Goal: Information Seeking & Learning: Compare options

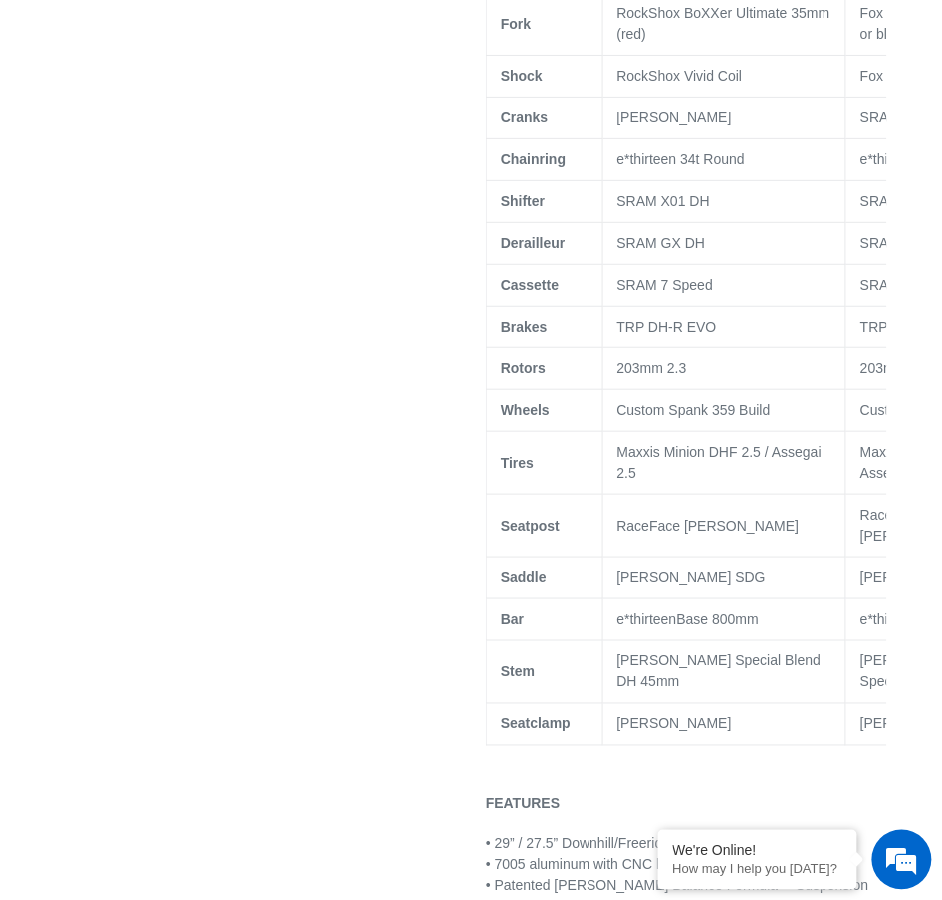
scroll to position [1462, 0]
select select "highest-rating"
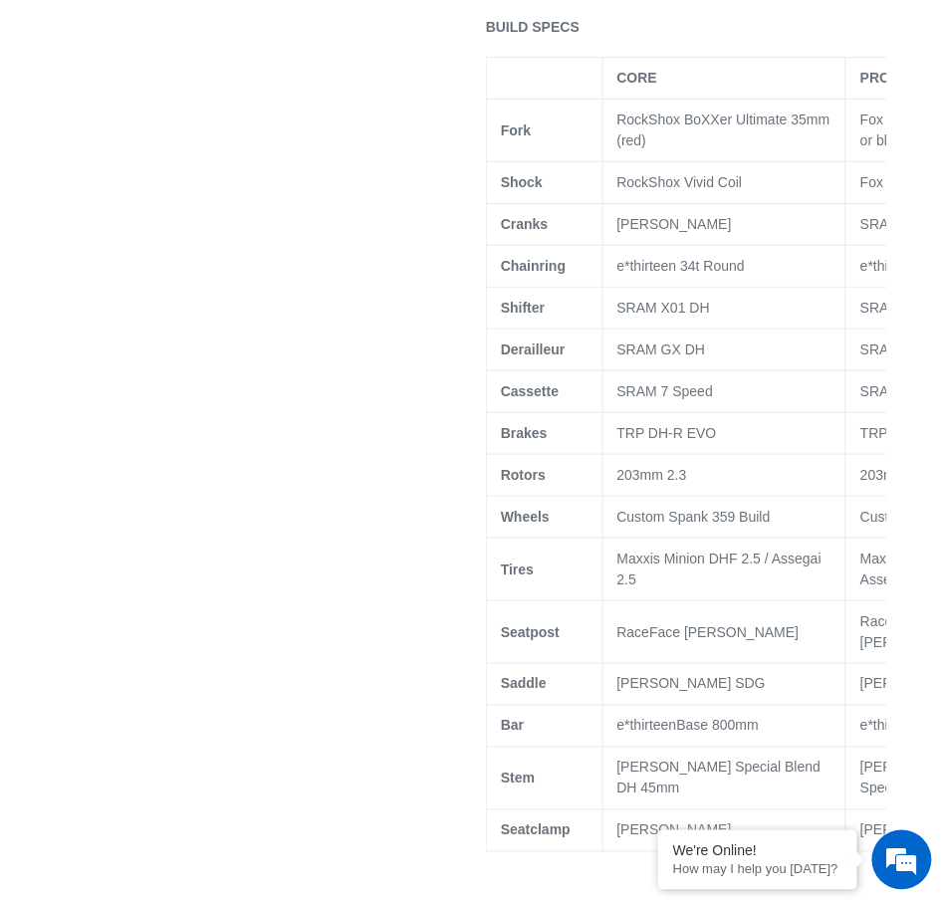
scroll to position [0, 0]
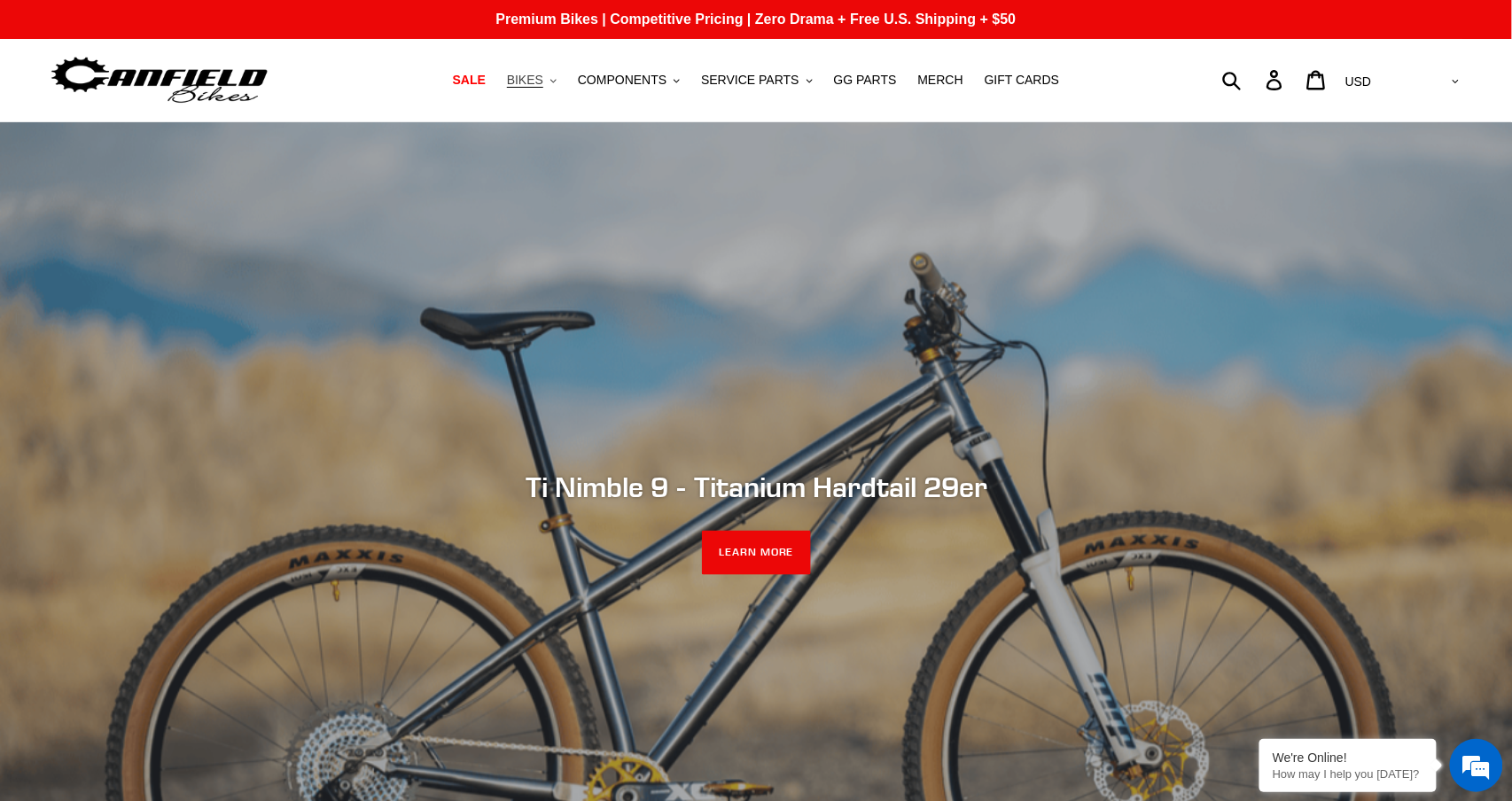
click at [542, 75] on span "BIKES" at bounding box center [525, 80] width 36 height 15
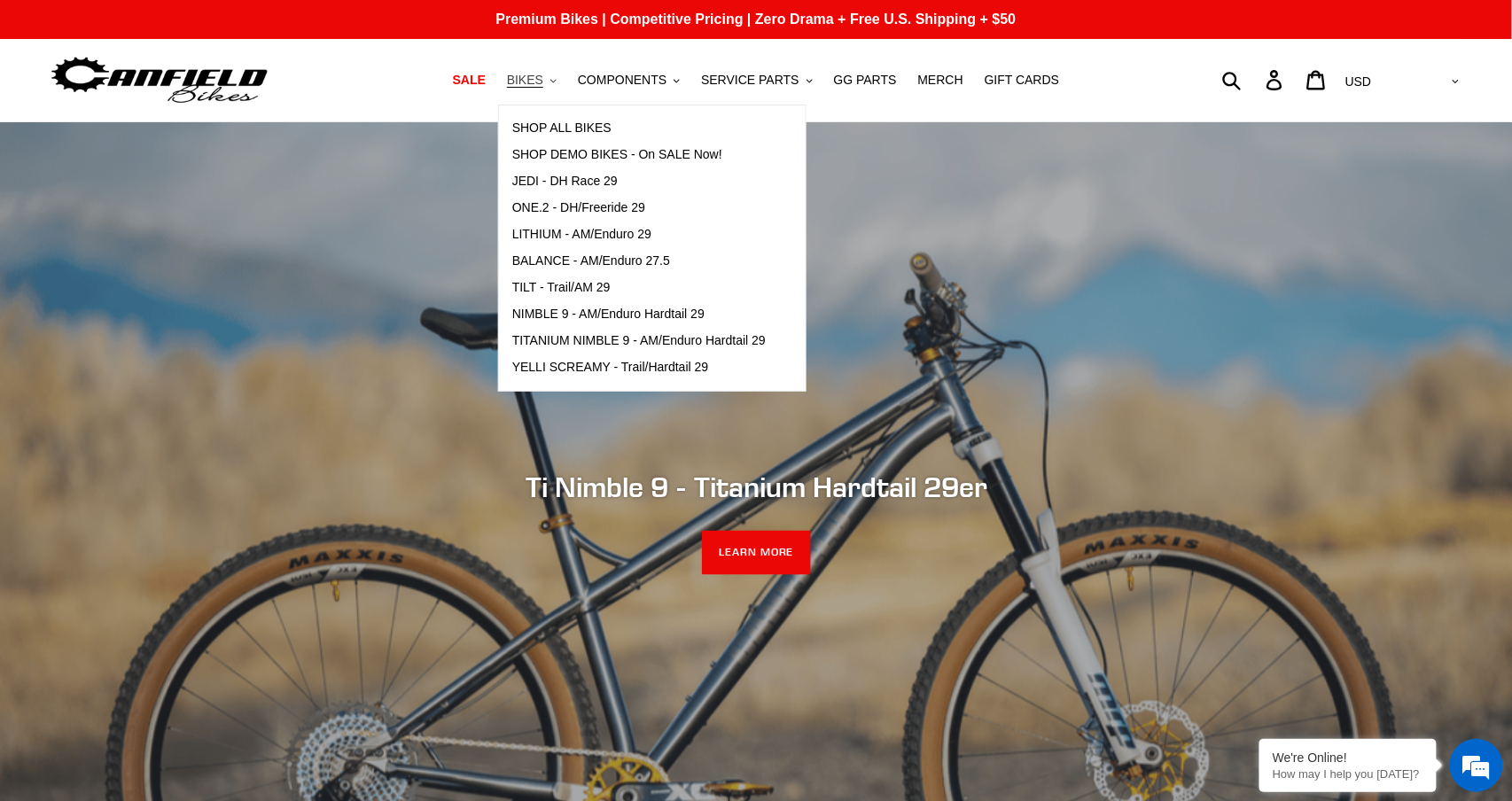
click at [542, 75] on span "BIKES" at bounding box center [525, 80] width 36 height 15
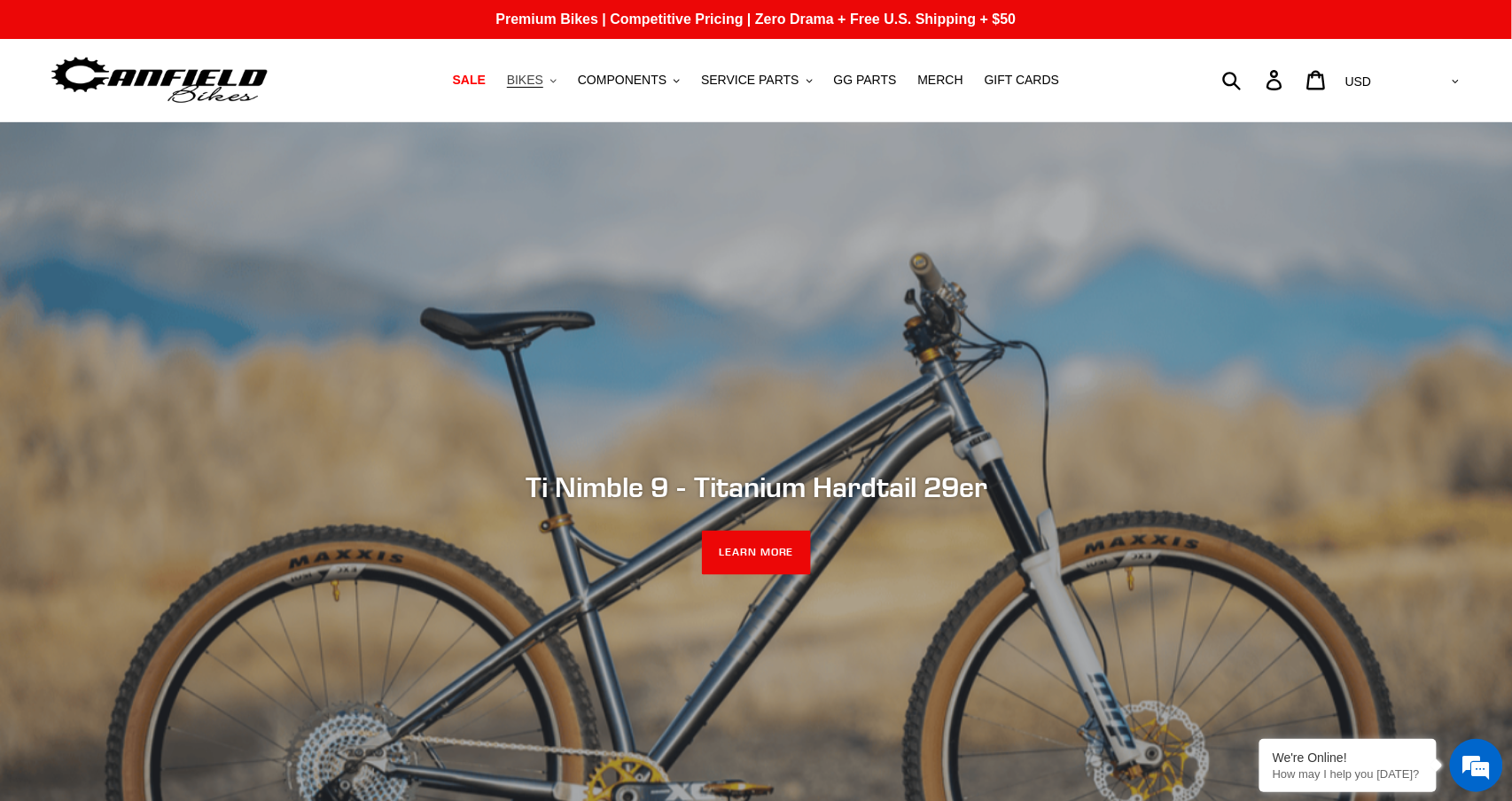
click at [542, 75] on span "BIKES" at bounding box center [525, 80] width 36 height 15
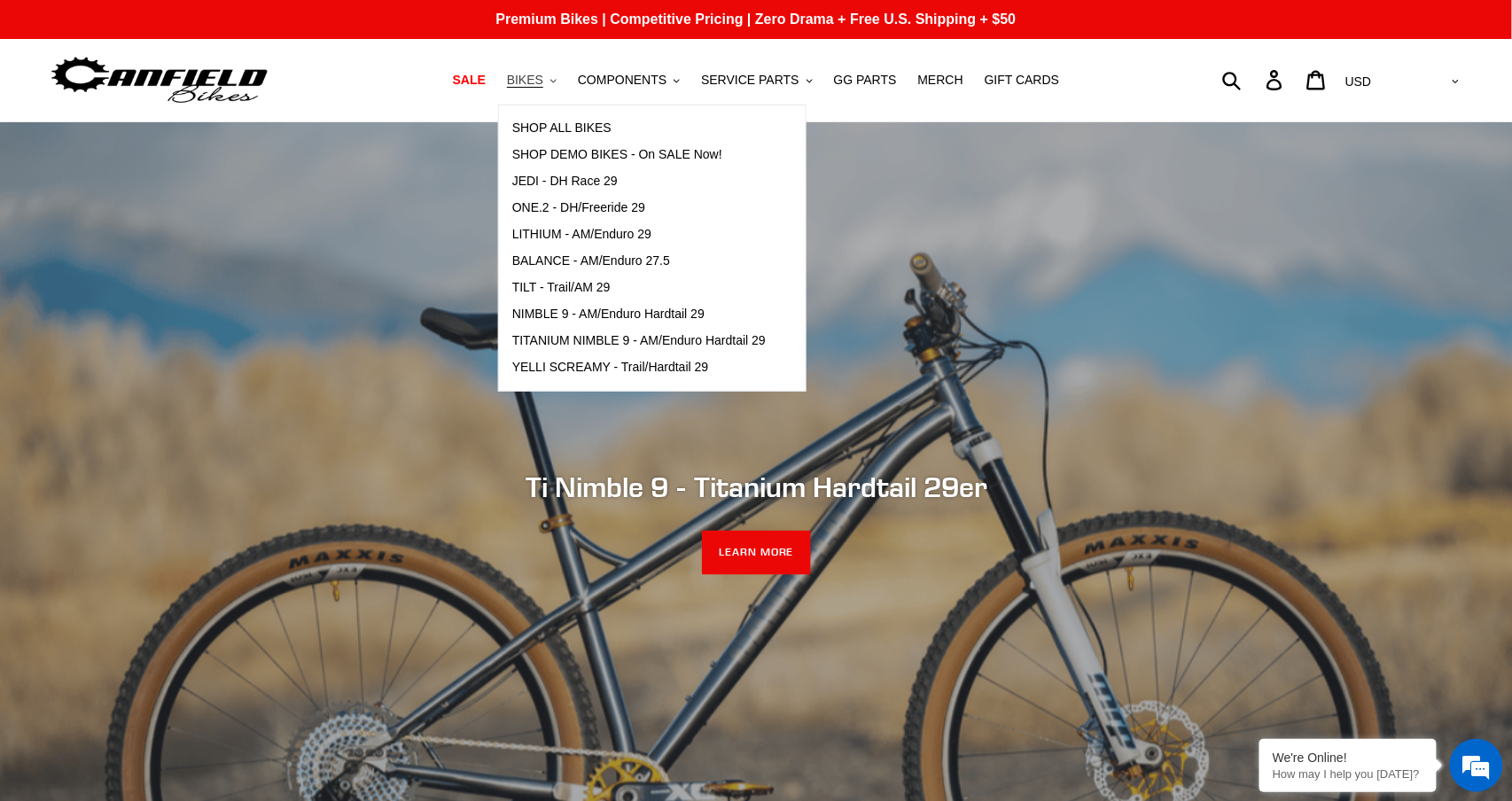
click at [542, 75] on span "BIKES" at bounding box center [525, 80] width 36 height 15
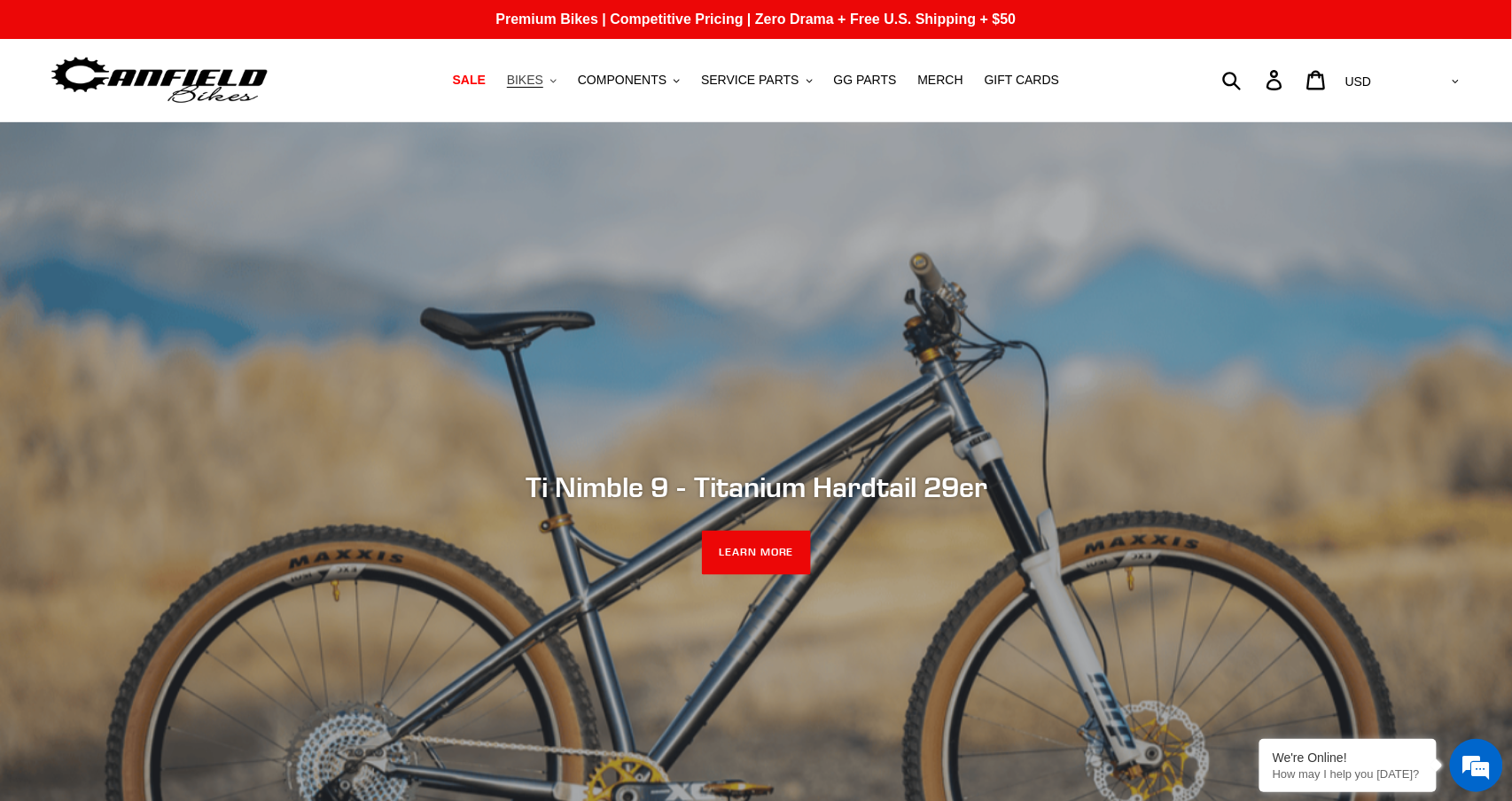
click at [532, 83] on span "BIKES" at bounding box center [525, 80] width 36 height 15
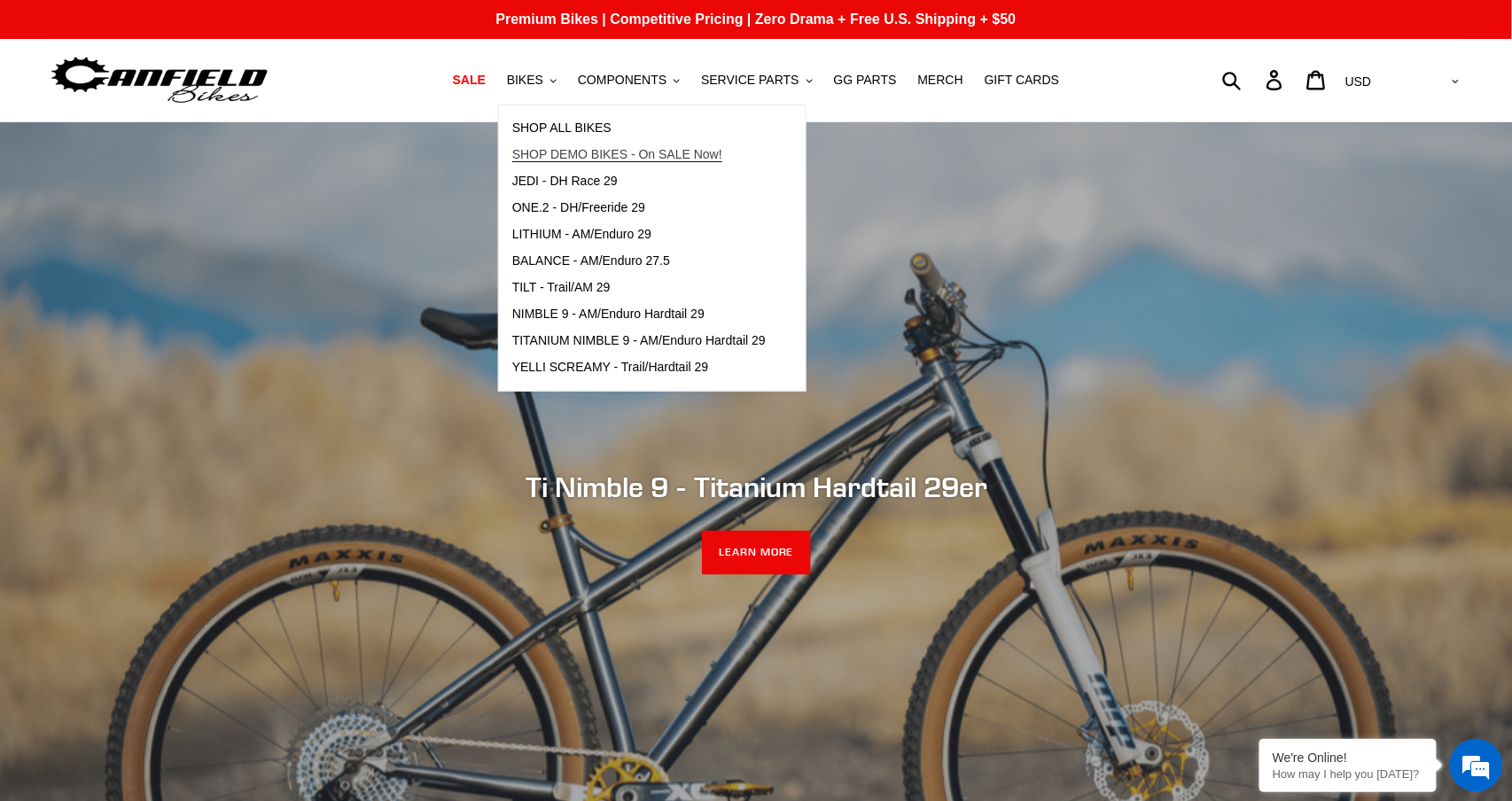
click at [578, 149] on span "SHOP DEMO BIKES - On SALE Now!" at bounding box center [618, 154] width 210 height 15
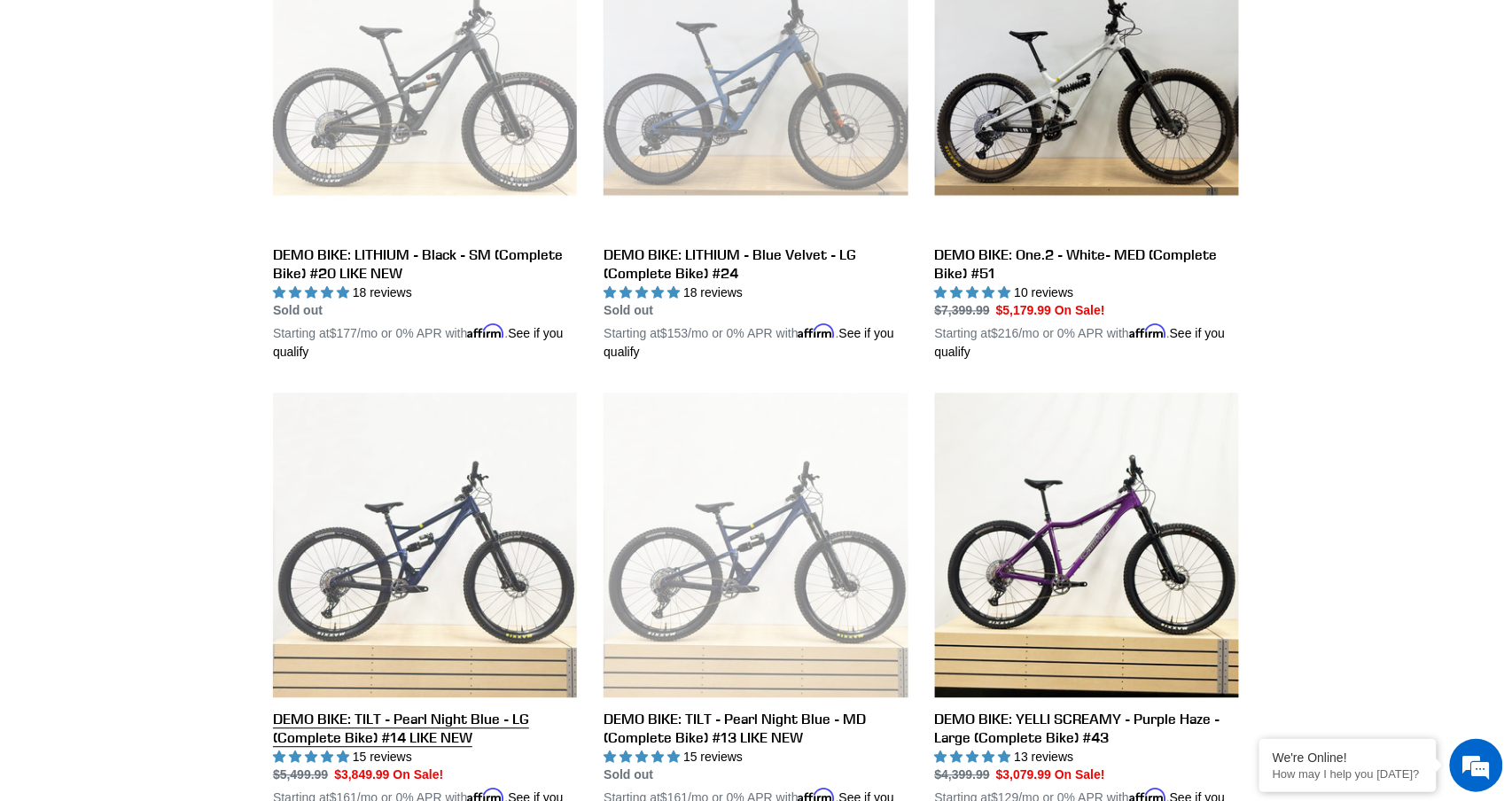
scroll to position [1047, 0]
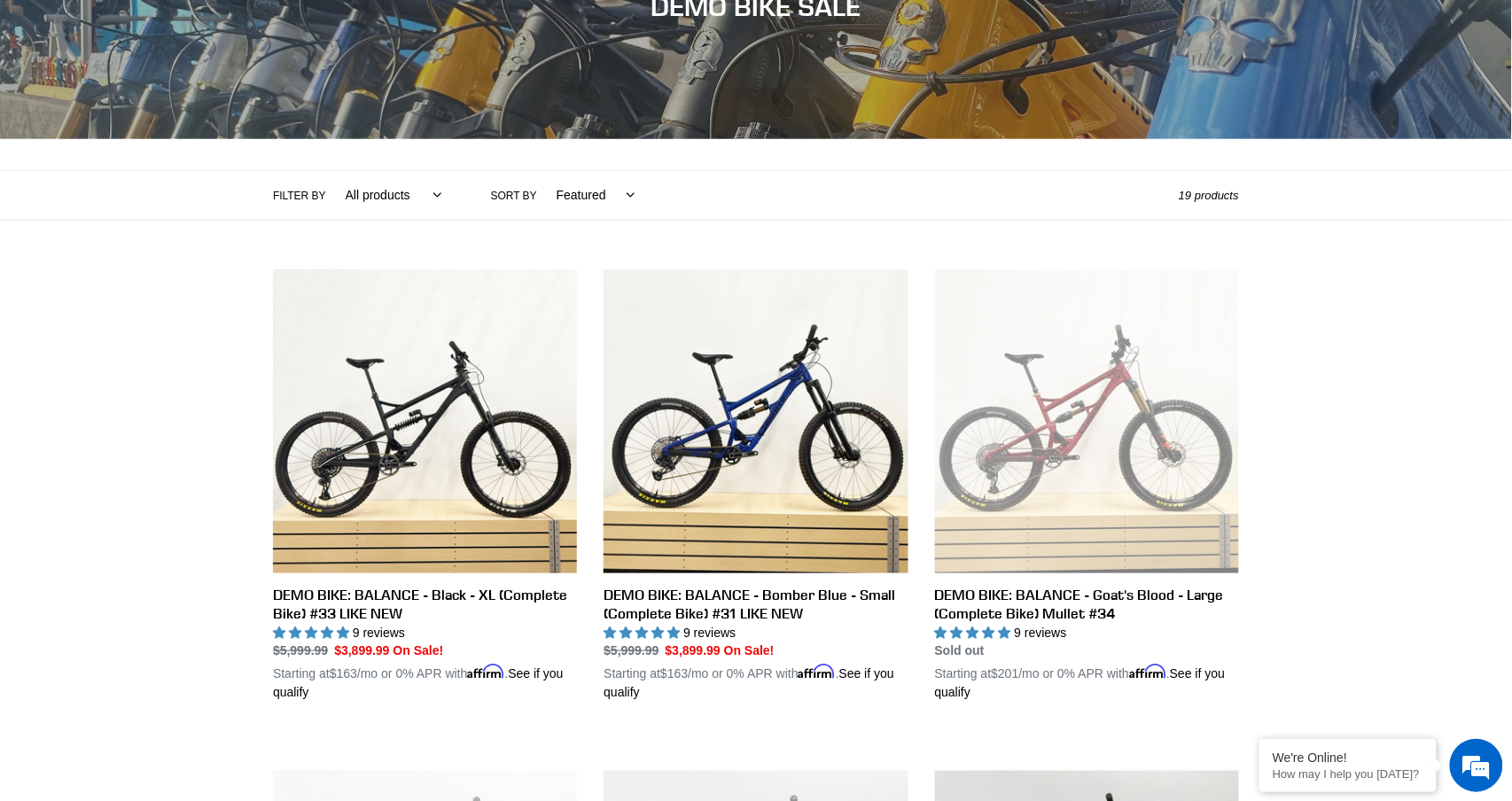
scroll to position [232, 0]
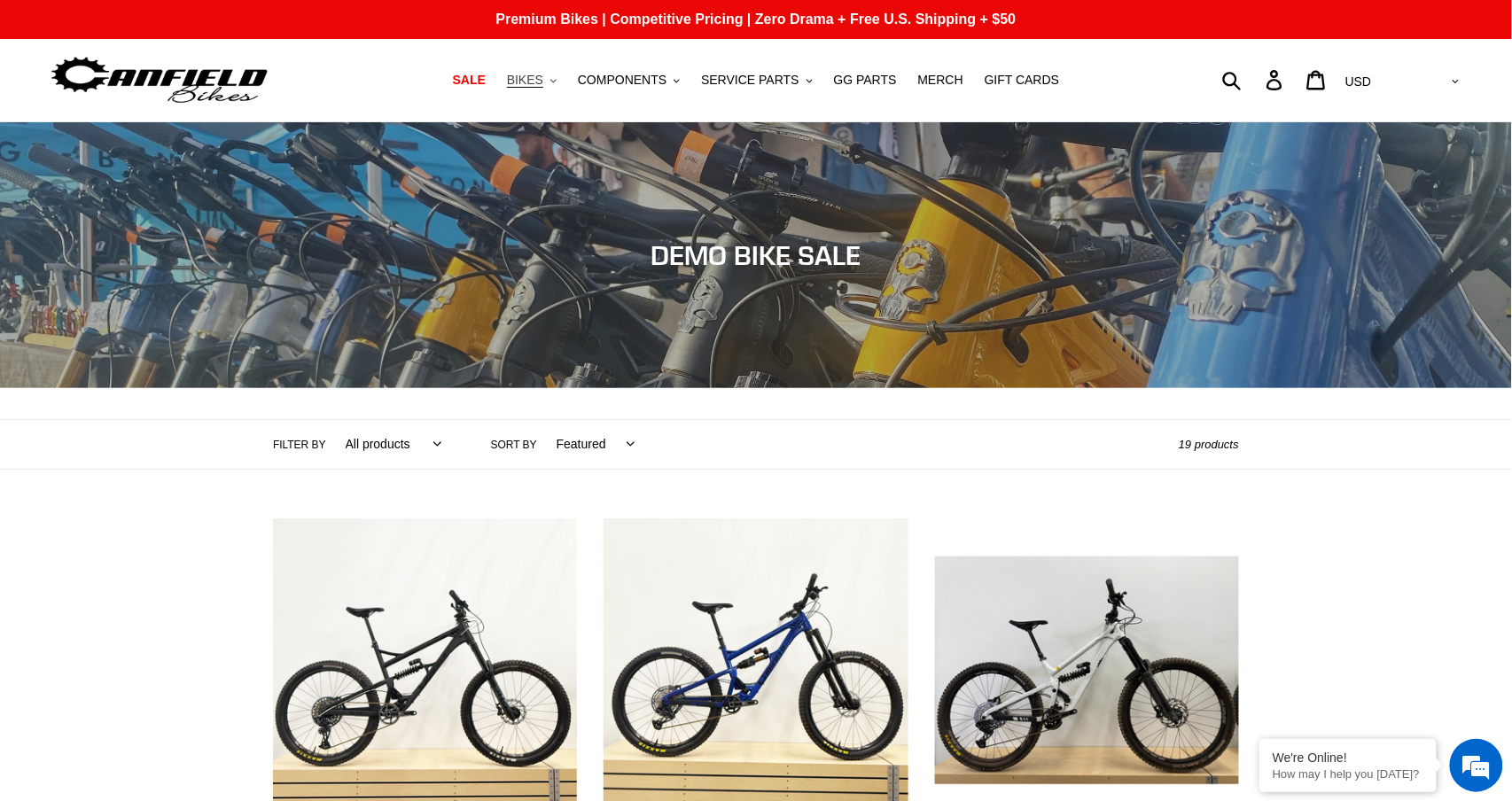
click at [544, 80] on span "BIKES" at bounding box center [525, 80] width 36 height 15
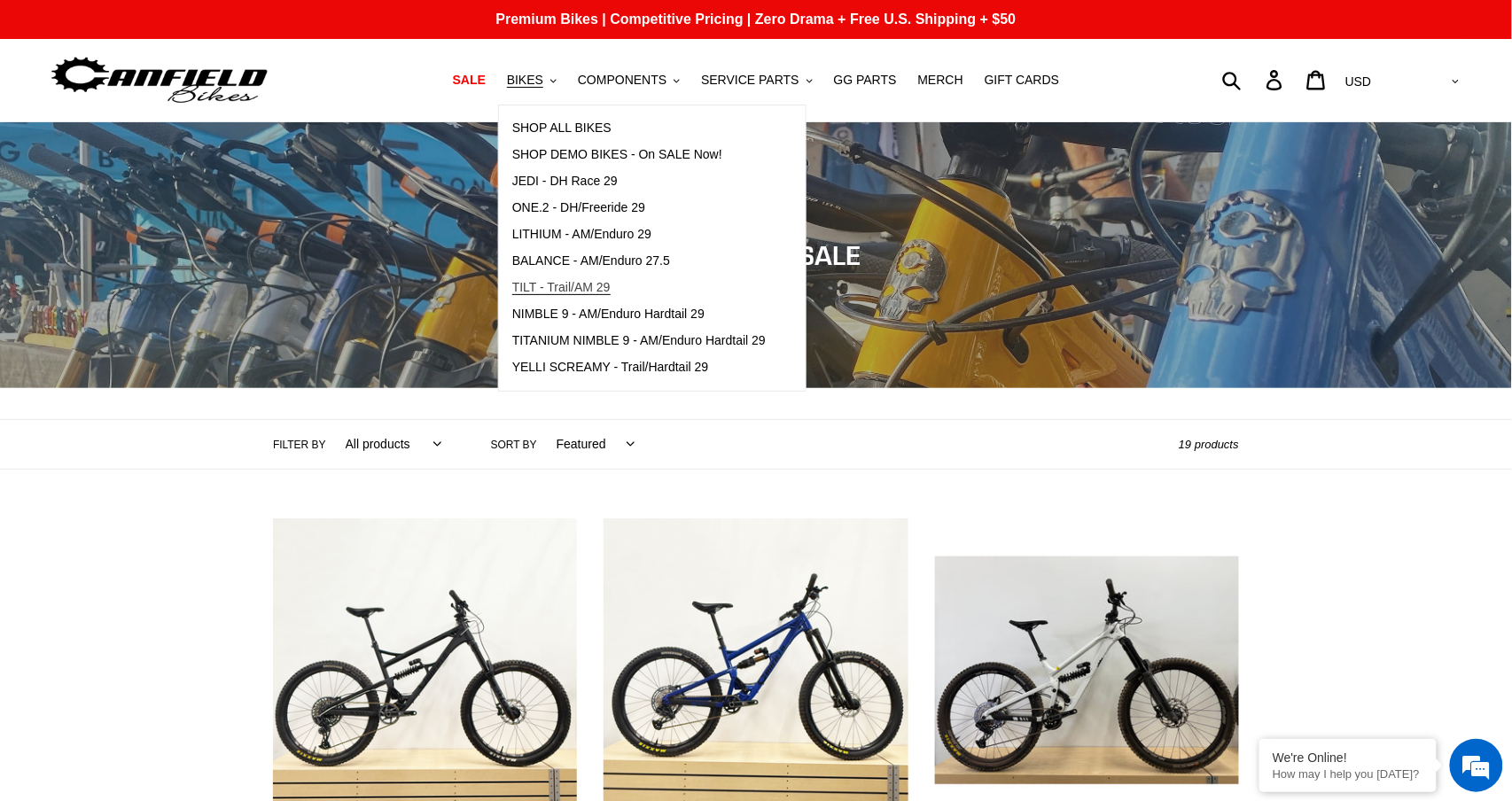
click at [568, 281] on span "TILT - Trail/AM 29" at bounding box center [562, 287] width 99 height 15
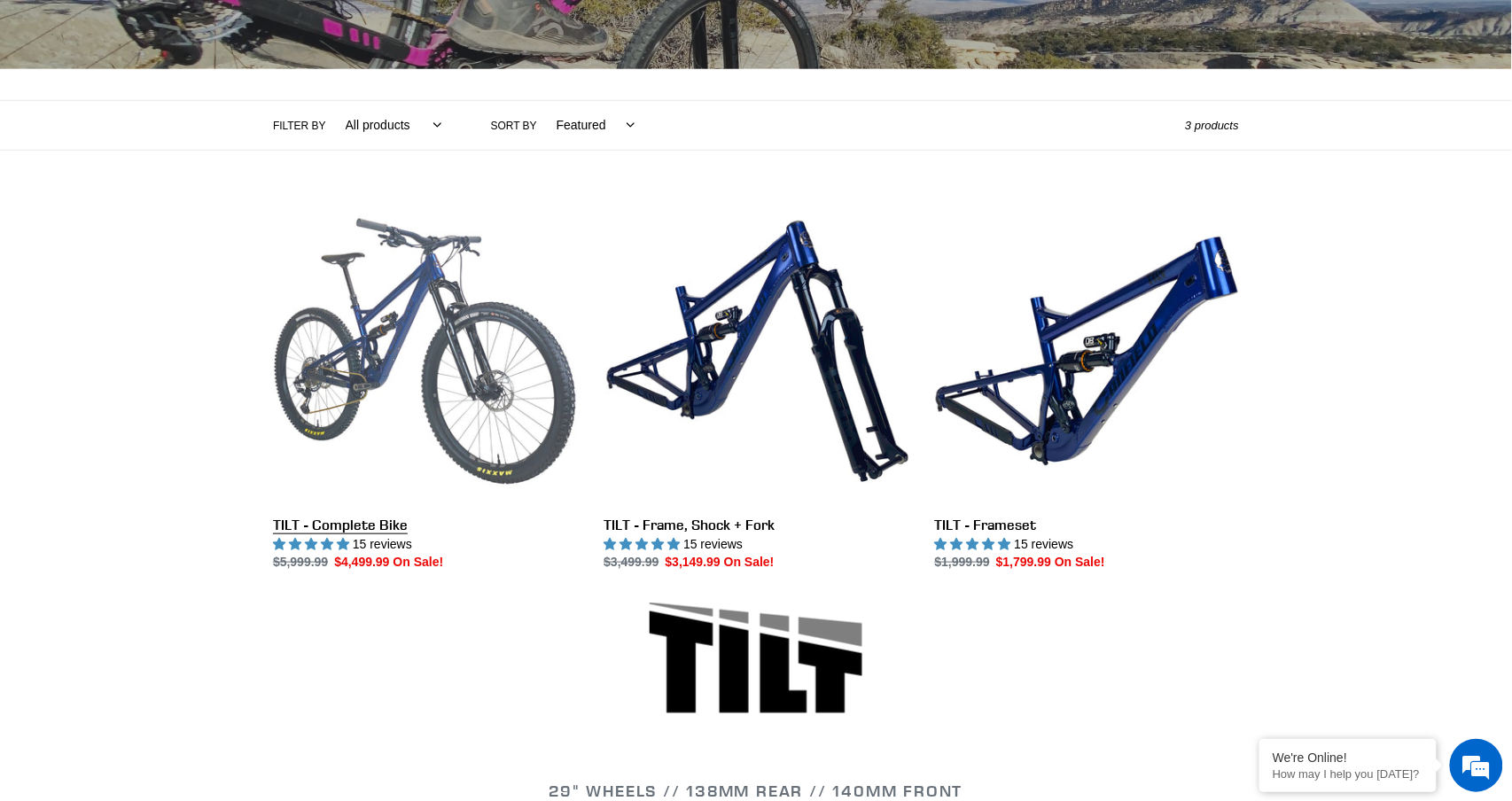
click at [386, 312] on link "TILT - Complete Bike" at bounding box center [425, 385] width 304 height 373
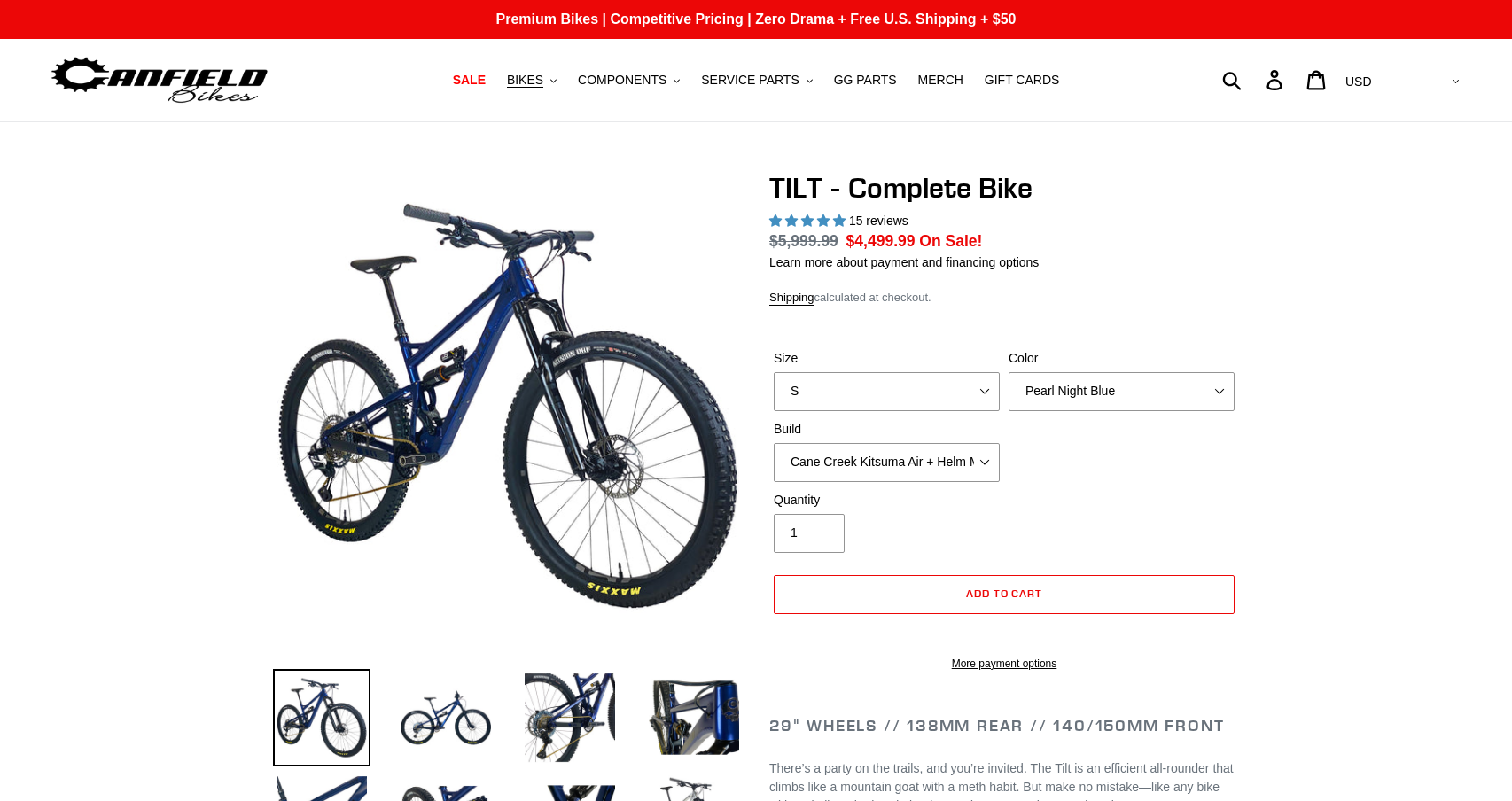
select select "highest-rating"
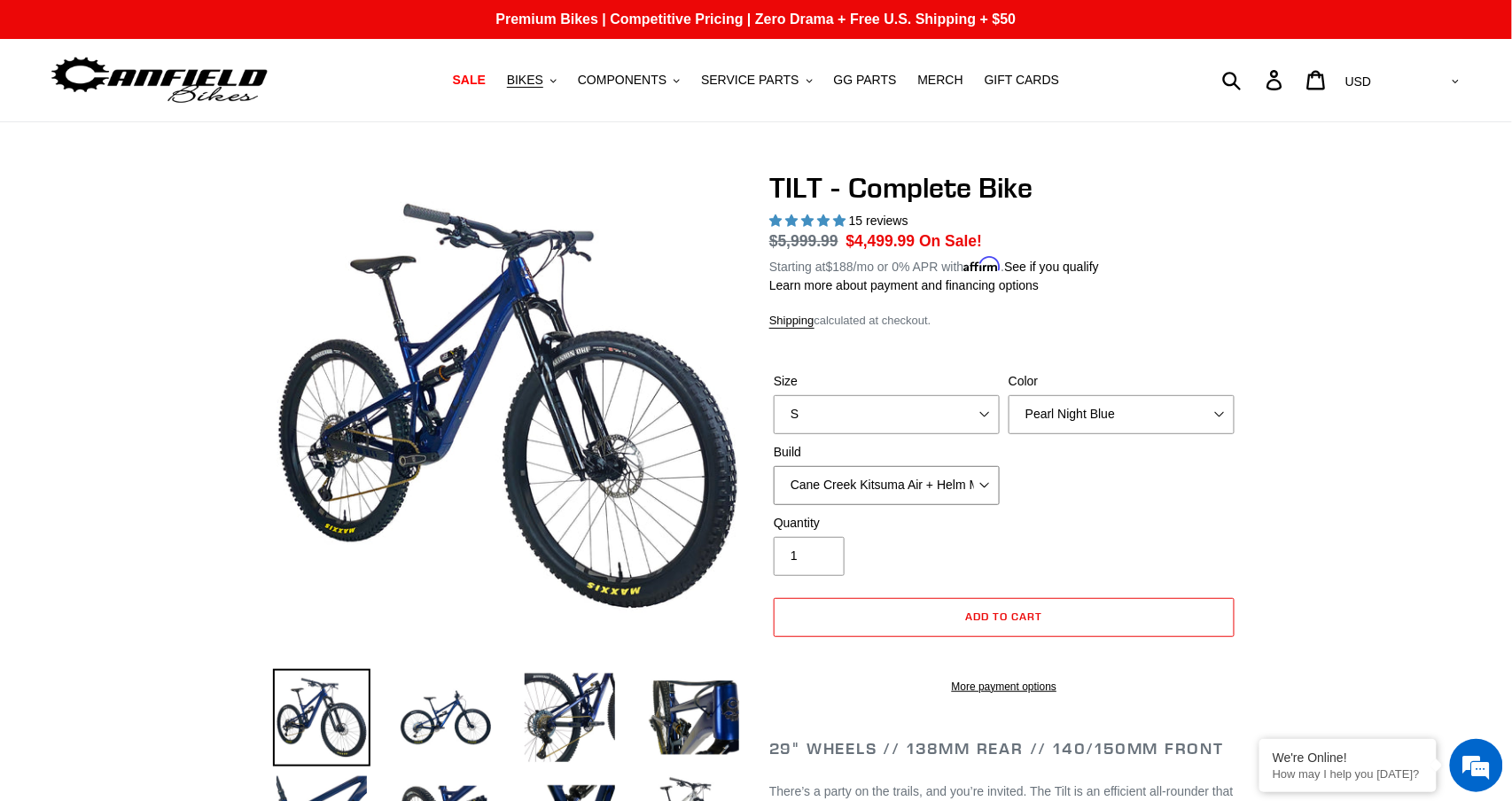
click at [959, 491] on select "Cane Creek Kitsuma Air + Helm MKII 140 + SRAM GX Cane Creek Kitsuma Air + Helm …" at bounding box center [887, 486] width 226 height 39
select select "RockShox SD ULT + Pike ULT 140 + SRAM GX"
click at [774, 466] on select "Cane Creek Kitsuma Air + Helm MKII 140 + SRAM GX Cane Creek Kitsuma Air + Helm …" at bounding box center [887, 486] width 226 height 39
click at [530, 81] on span "BIKES" at bounding box center [525, 80] width 36 height 15
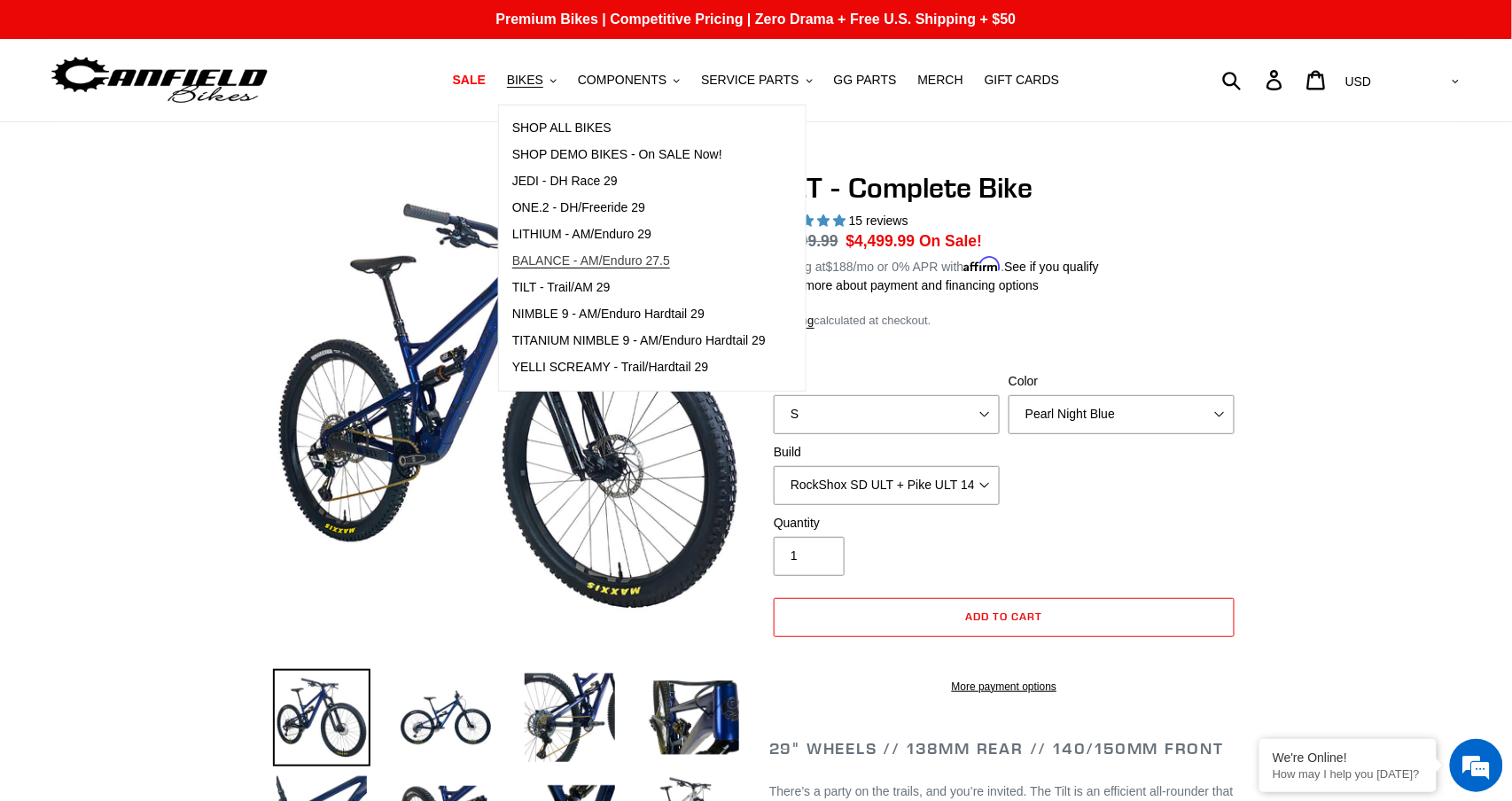
click at [533, 263] on span "BALANCE - AM/Enduro 27.5" at bounding box center [591, 261] width 158 height 15
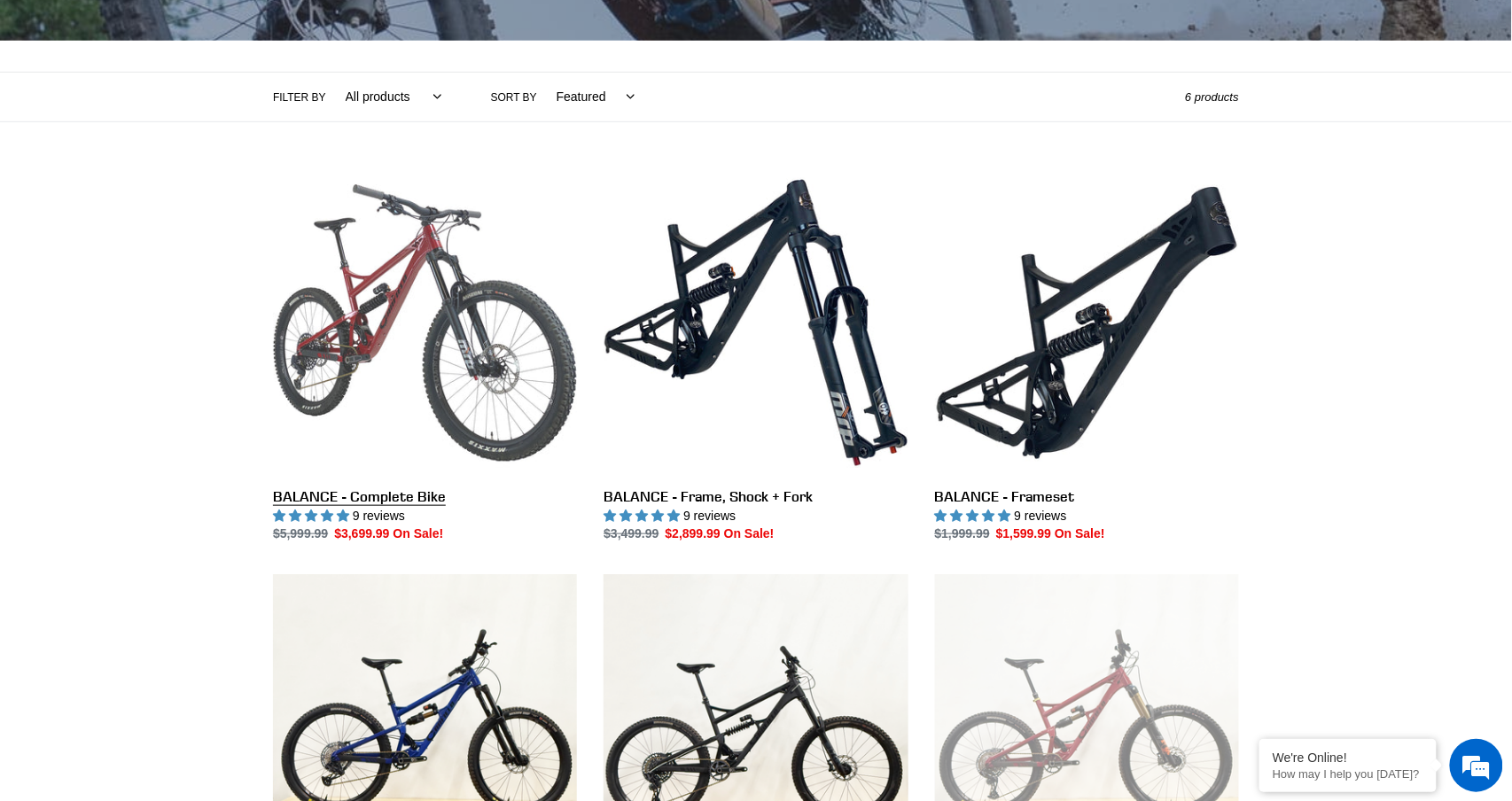
click at [433, 331] on link "BALANCE - Complete Bike" at bounding box center [425, 357] width 304 height 373
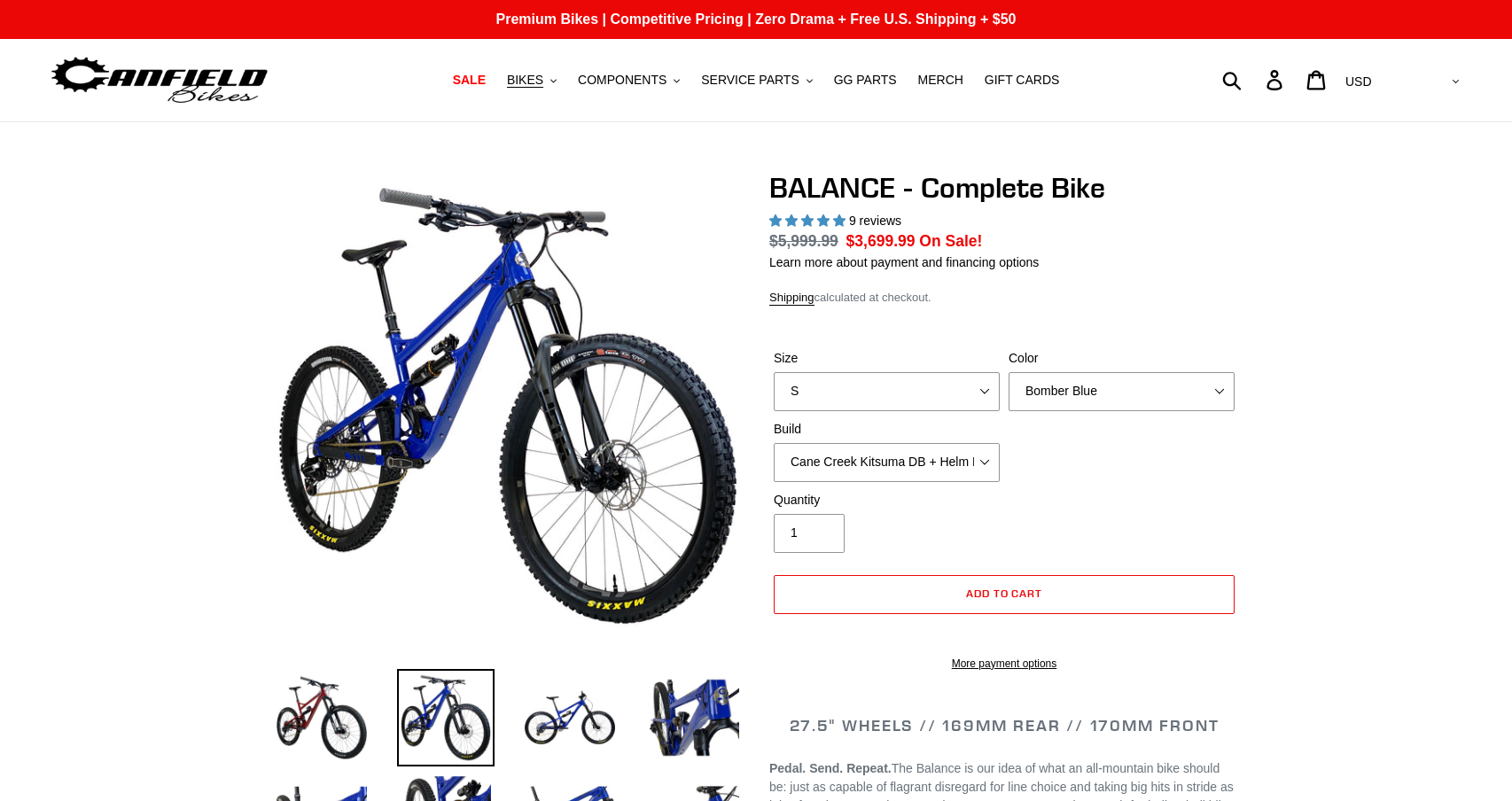
select select "highest-rating"
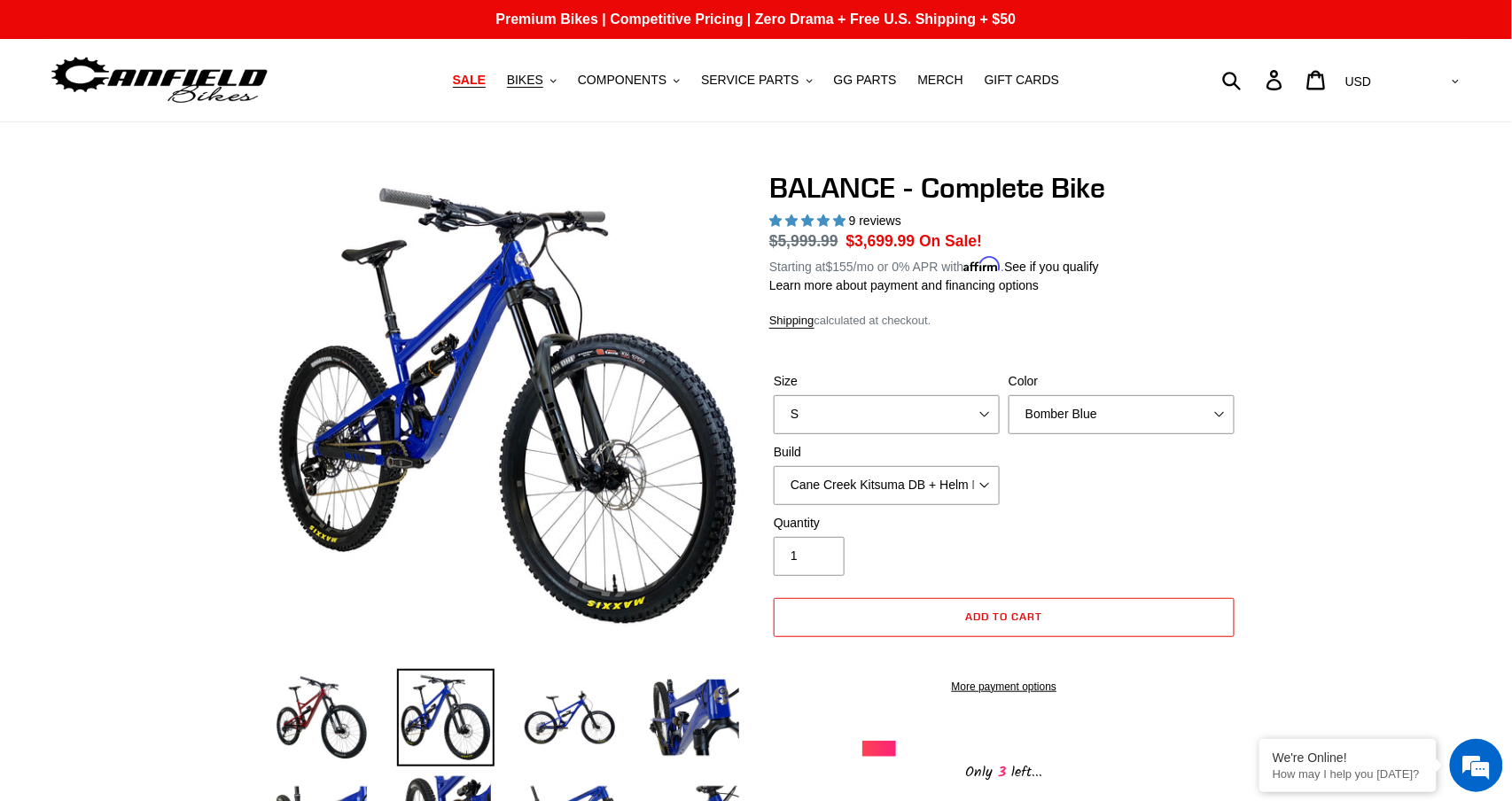
click at [472, 77] on span "SALE" at bounding box center [469, 80] width 33 height 15
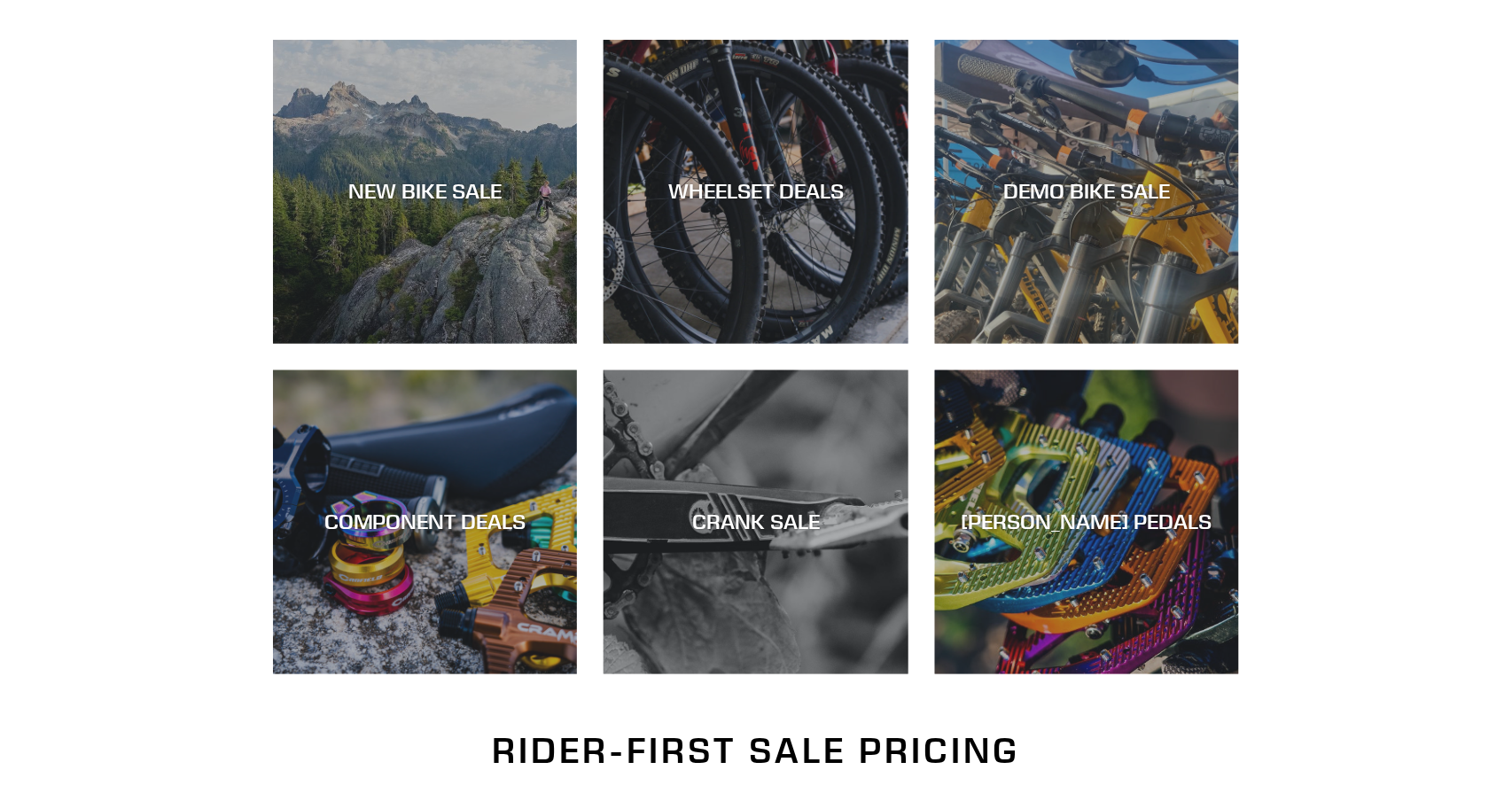
scroll to position [501, 0]
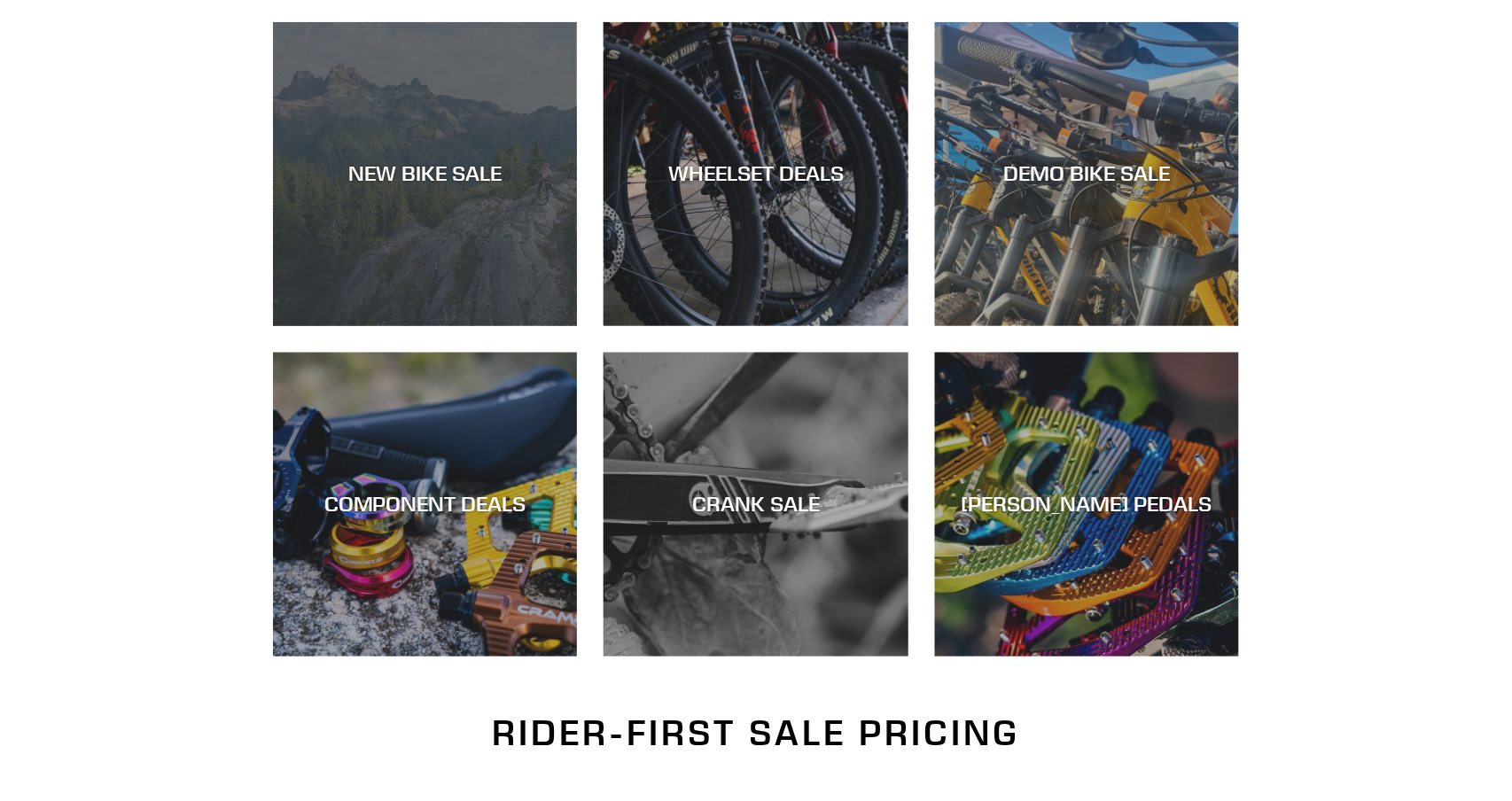
click at [433, 327] on div "NEW BIKE SALE" at bounding box center [425, 327] width 304 height 0
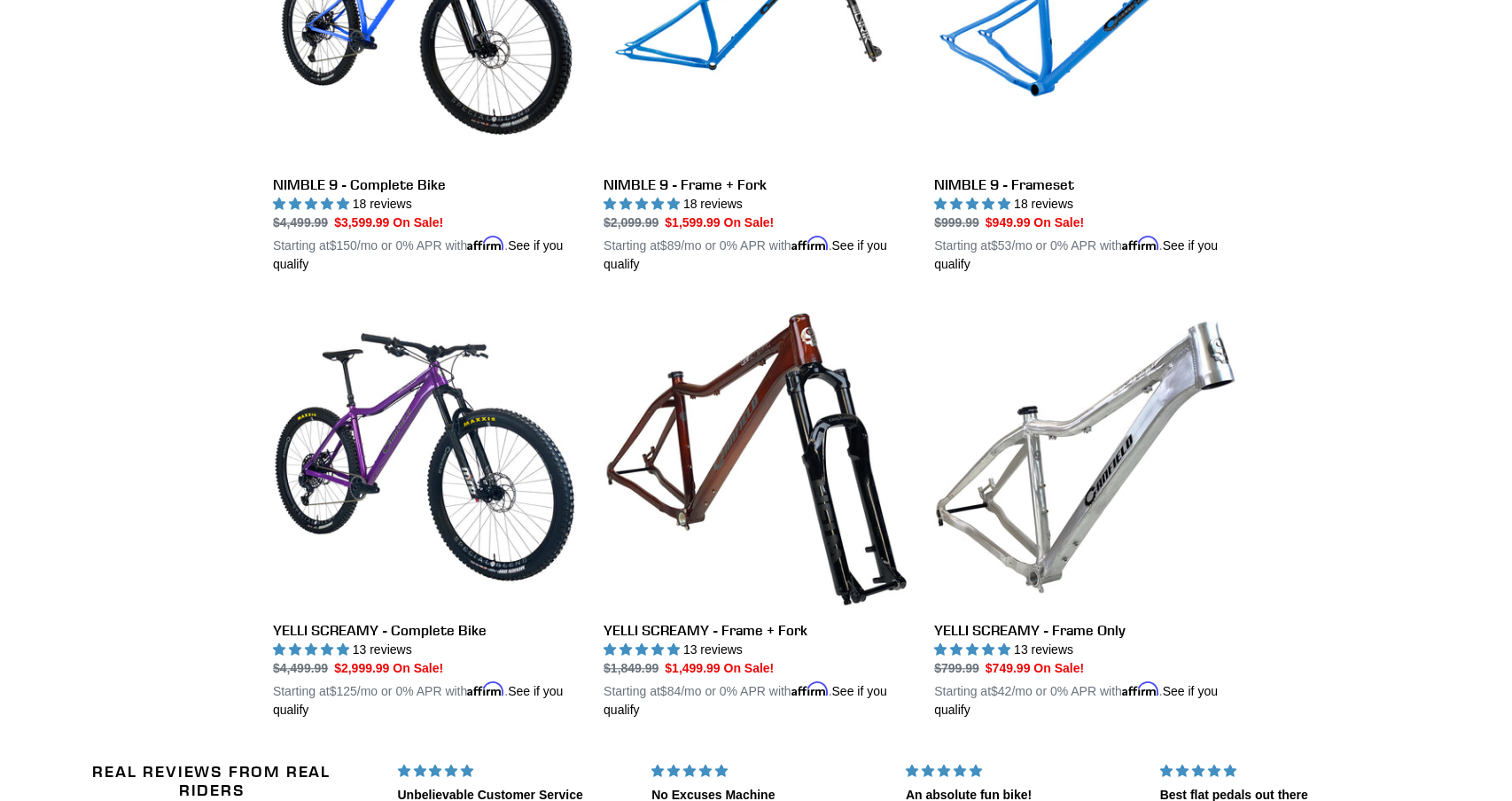
scroll to position [3334, 0]
